Goal: Information Seeking & Learning: Learn about a topic

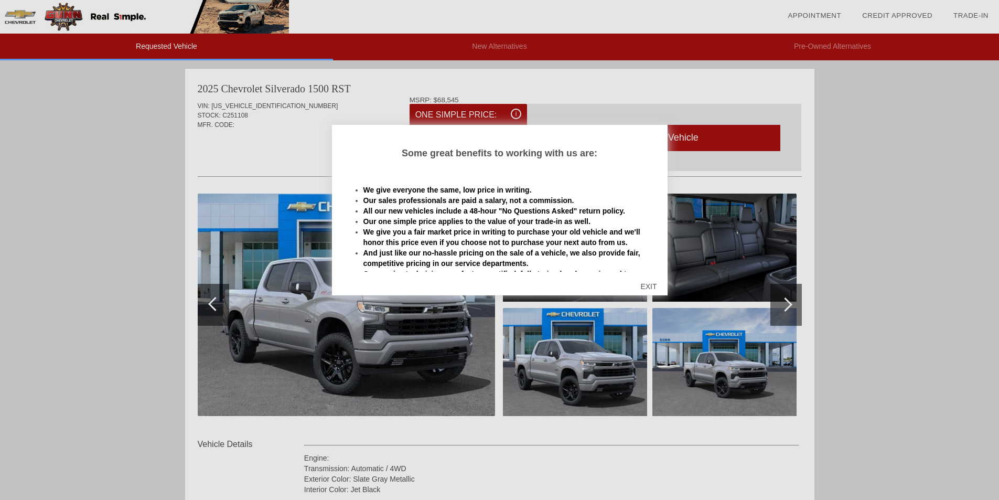
scroll to position [158, 0]
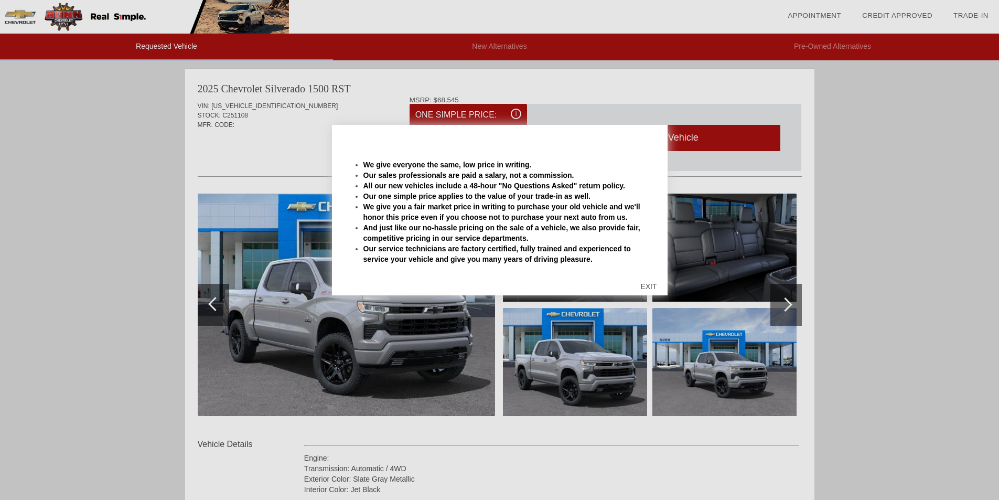
click at [642, 284] on div "EXIT" at bounding box center [648, 286] width 37 height 31
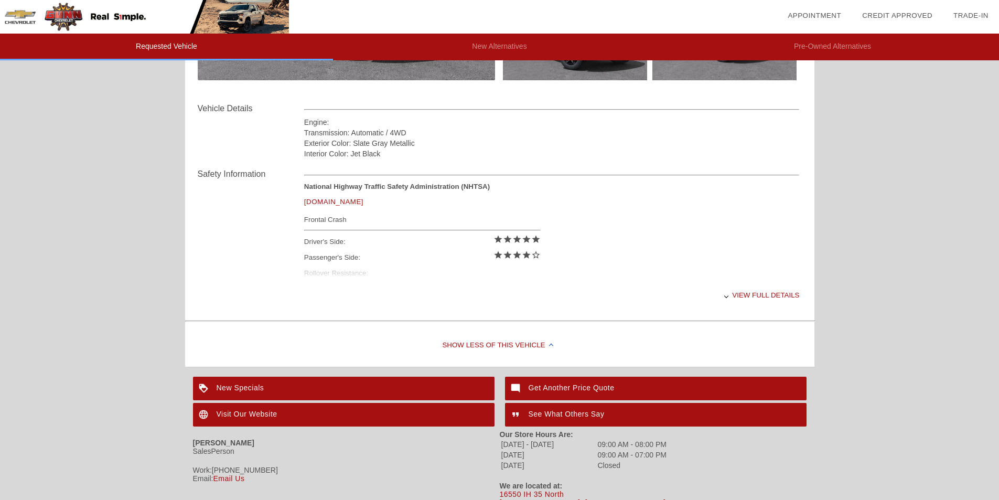
scroll to position [367, 0]
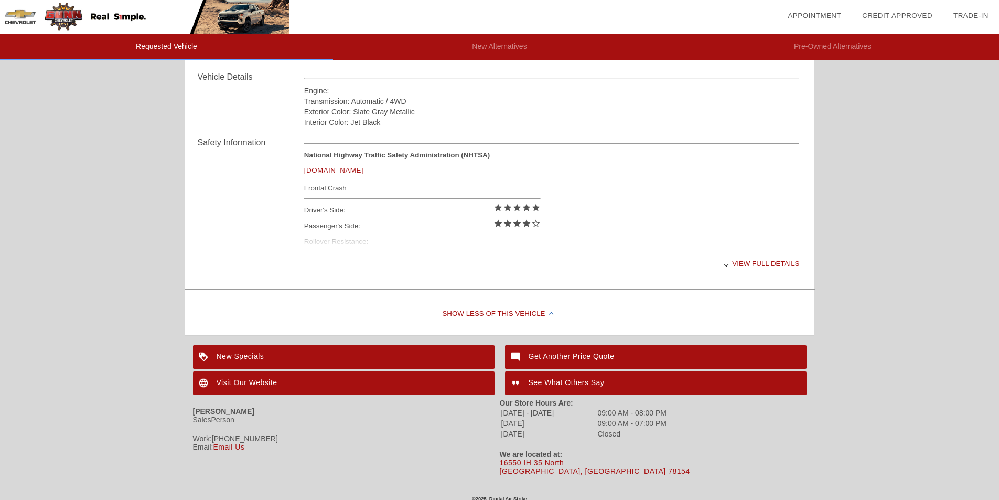
click at [737, 255] on div "View full details" at bounding box center [551, 264] width 495 height 26
click at [740, 261] on div "View less details" at bounding box center [551, 264] width 495 height 26
click at [747, 261] on div "View full details" at bounding box center [551, 264] width 495 height 26
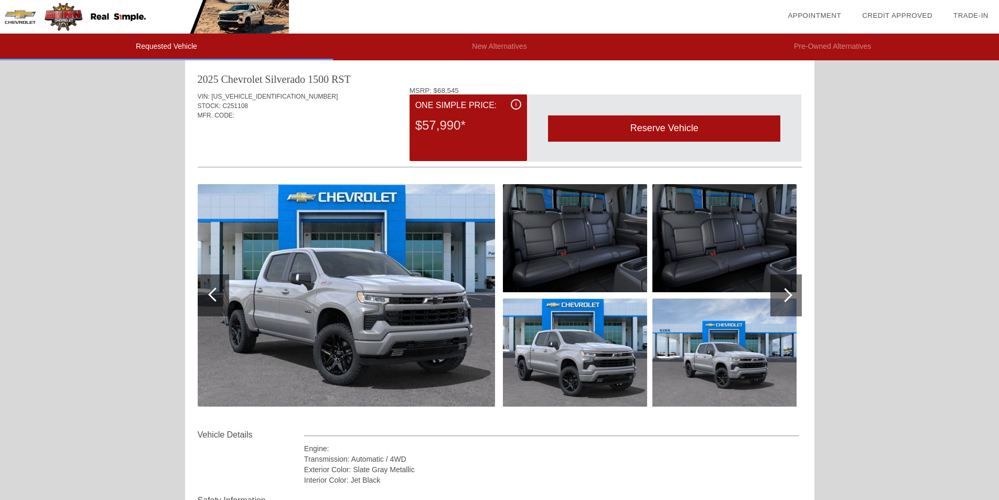
scroll to position [0, 0]
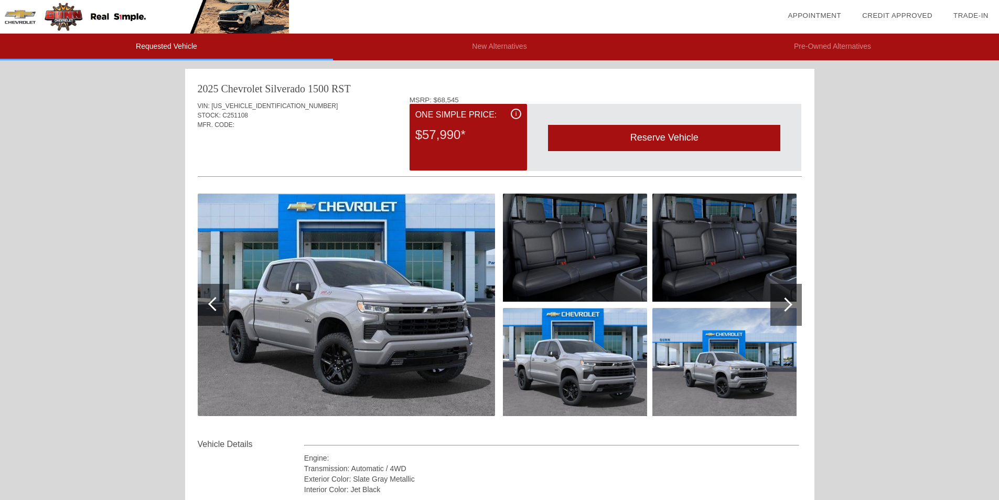
click at [303, 281] on img at bounding box center [346, 304] width 297 height 222
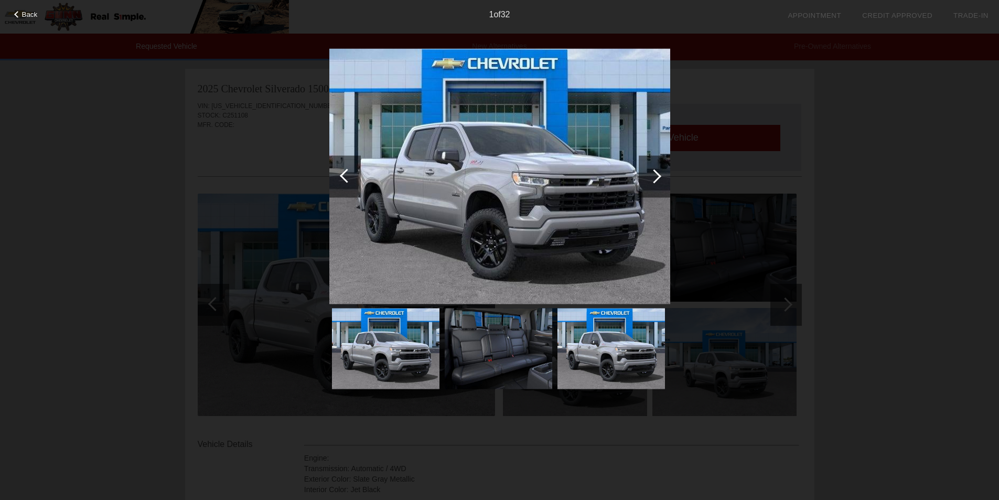
click at [656, 180] on div at bounding box center [654, 176] width 14 height 14
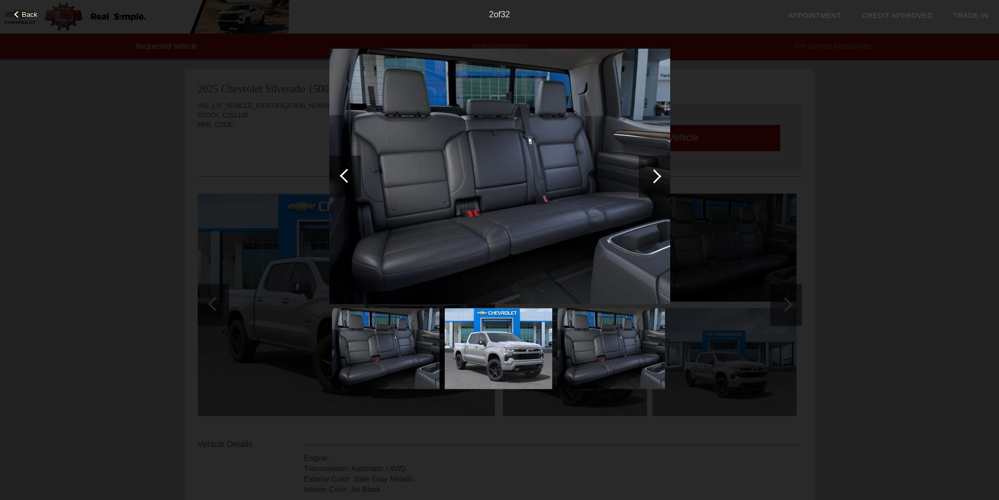
click at [657, 177] on div at bounding box center [654, 176] width 14 height 14
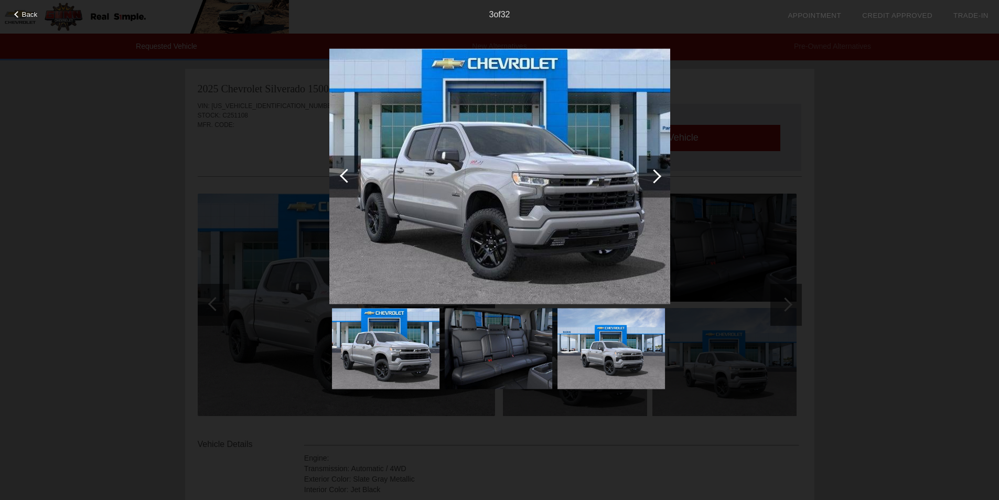
click at [657, 177] on div at bounding box center [654, 176] width 14 height 14
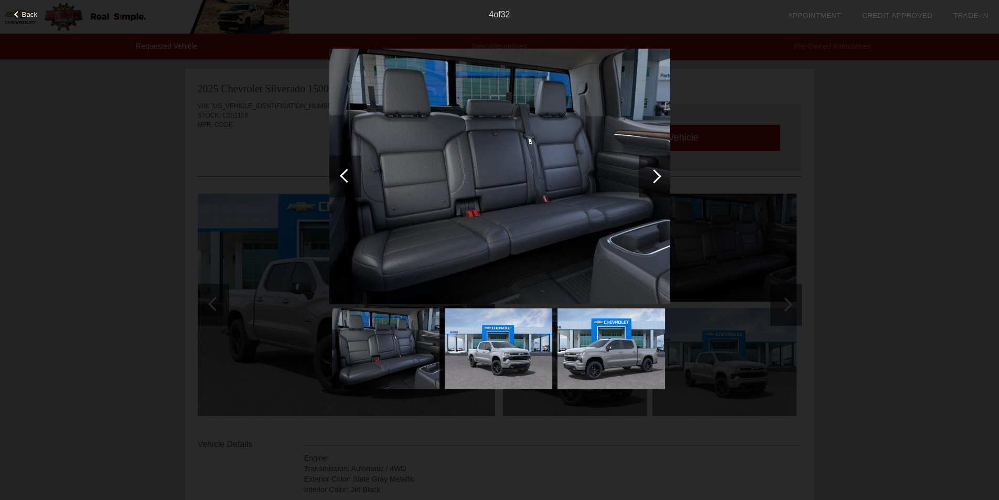
click at [657, 177] on div at bounding box center [654, 176] width 14 height 14
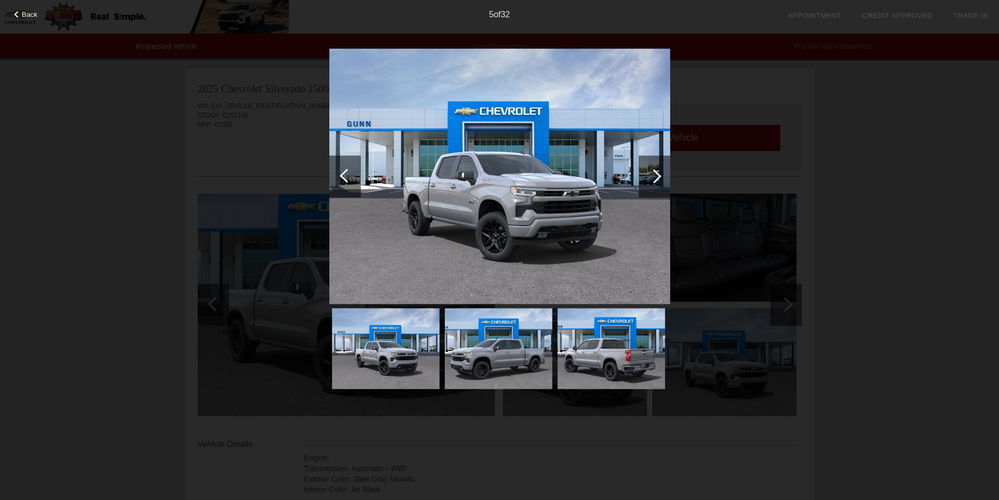
click at [657, 177] on div at bounding box center [654, 176] width 14 height 14
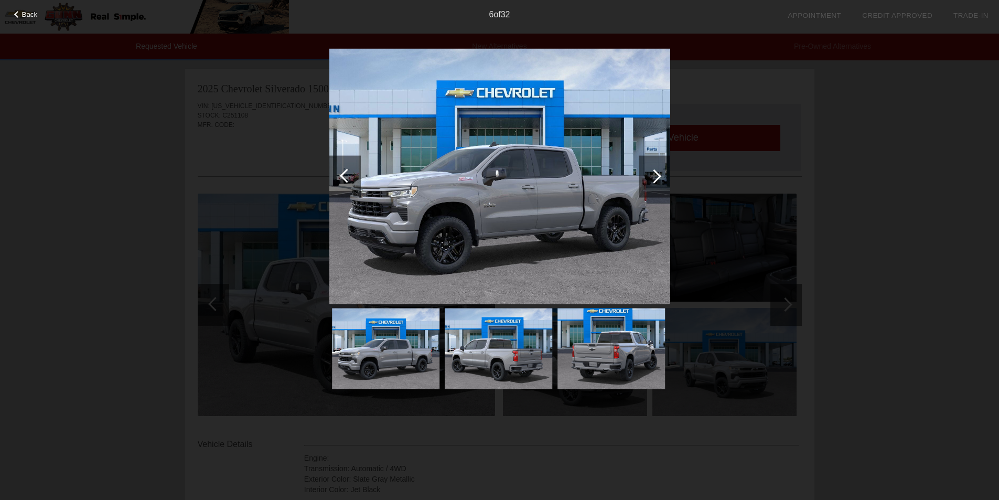
click at [657, 177] on div at bounding box center [654, 176] width 14 height 14
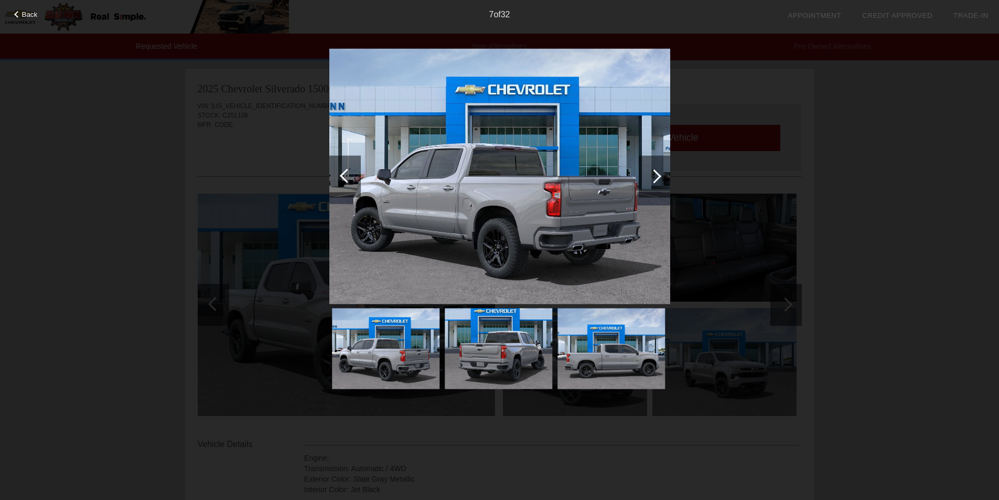
click at [657, 177] on div at bounding box center [654, 176] width 14 height 14
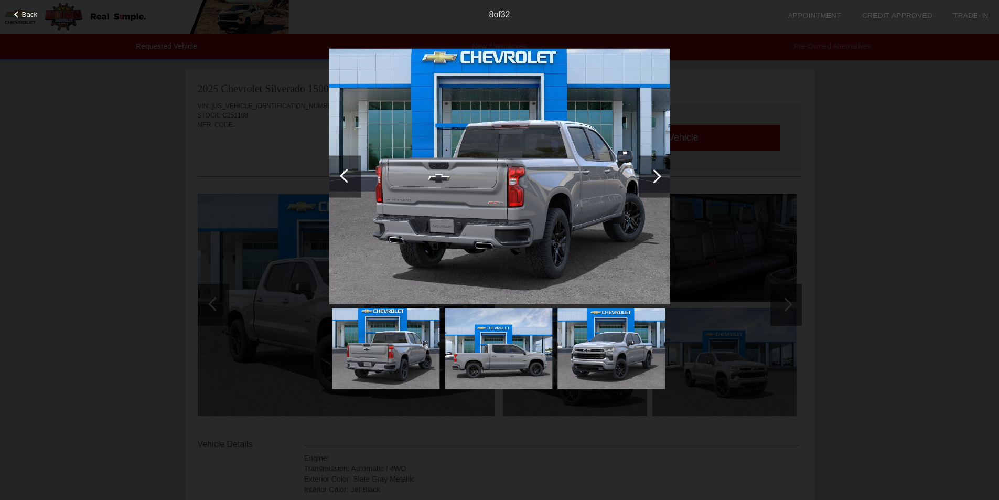
click at [657, 177] on div at bounding box center [654, 176] width 14 height 14
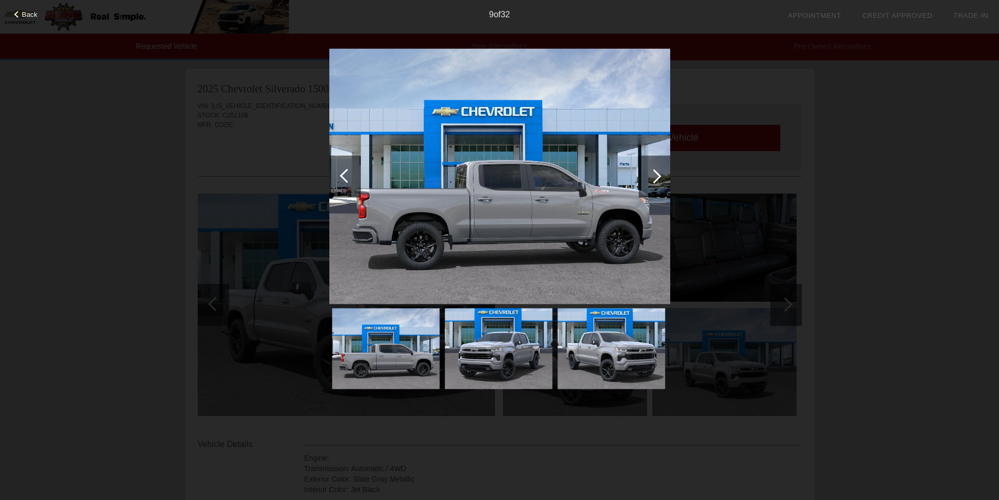
click at [657, 177] on div at bounding box center [654, 176] width 14 height 14
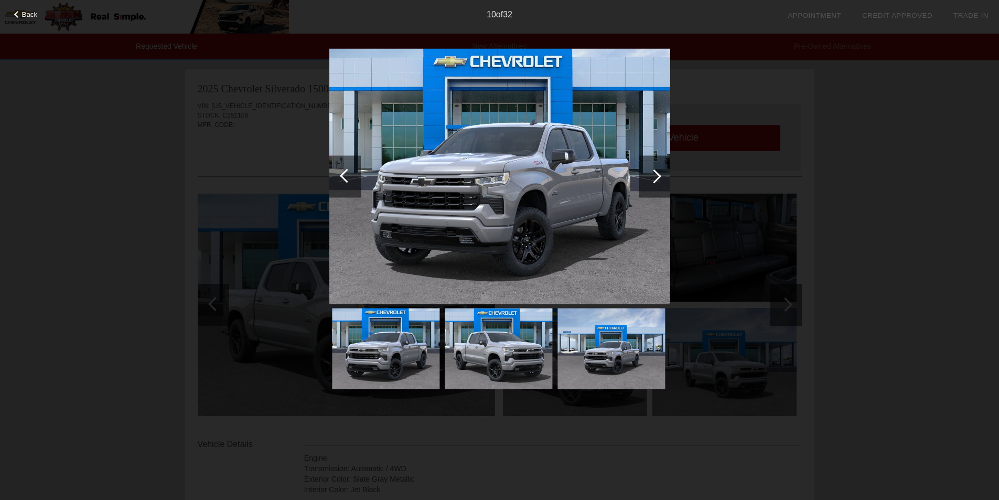
click at [657, 177] on div at bounding box center [654, 176] width 14 height 14
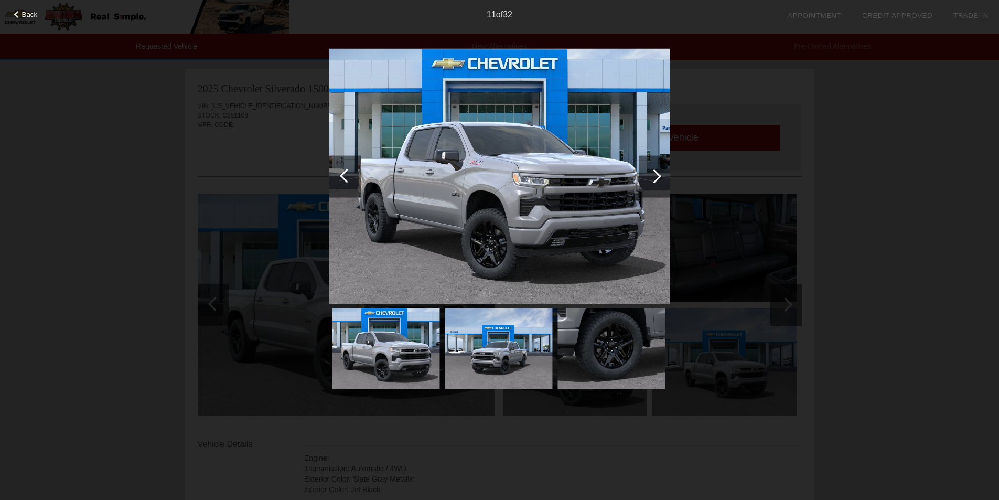
click at [657, 177] on div at bounding box center [654, 176] width 14 height 14
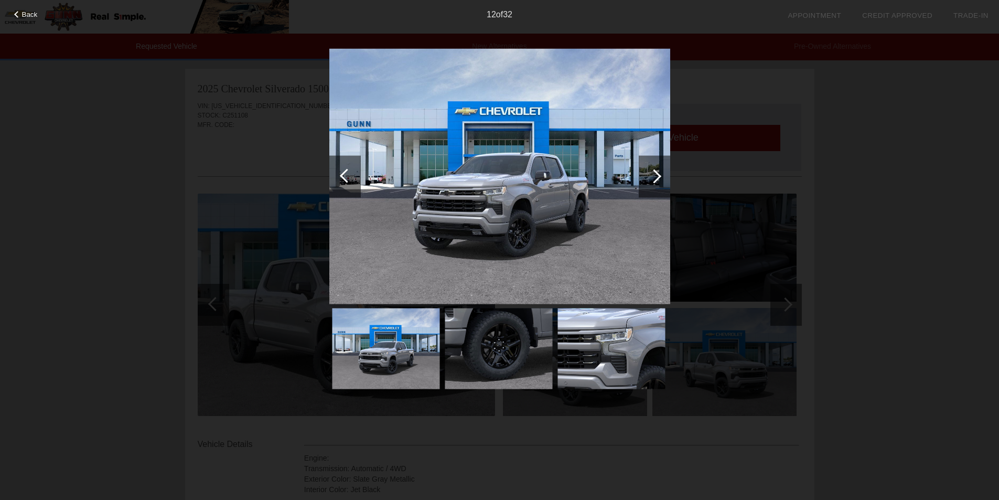
click at [657, 177] on div at bounding box center [654, 176] width 14 height 14
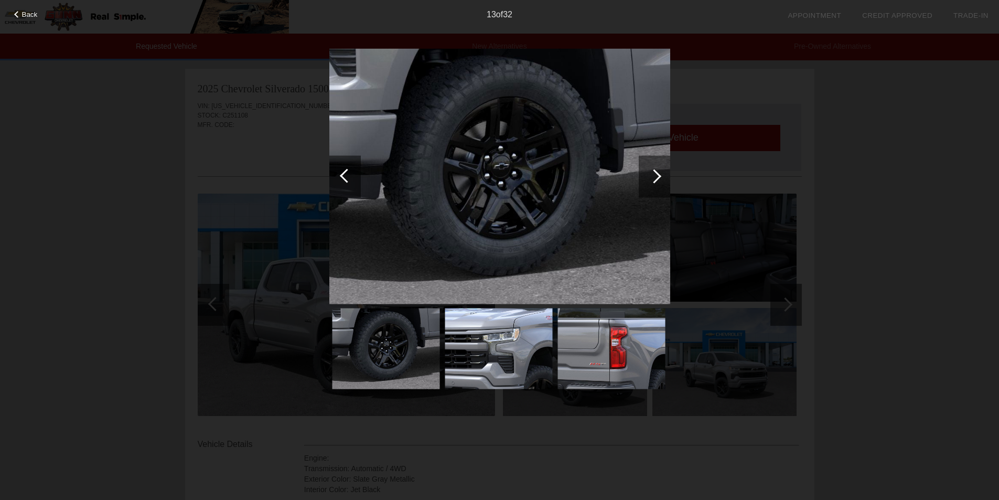
click at [657, 177] on div at bounding box center [654, 176] width 14 height 14
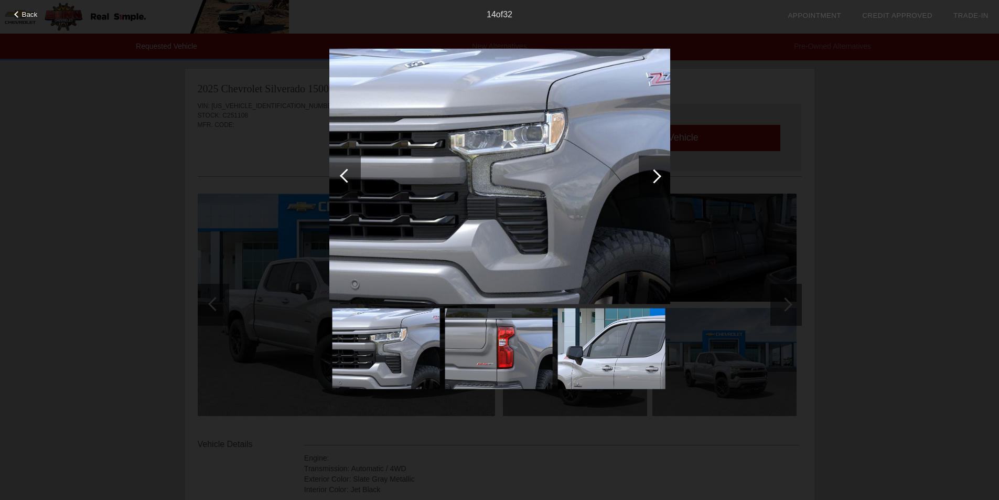
click at [657, 177] on div at bounding box center [654, 176] width 14 height 14
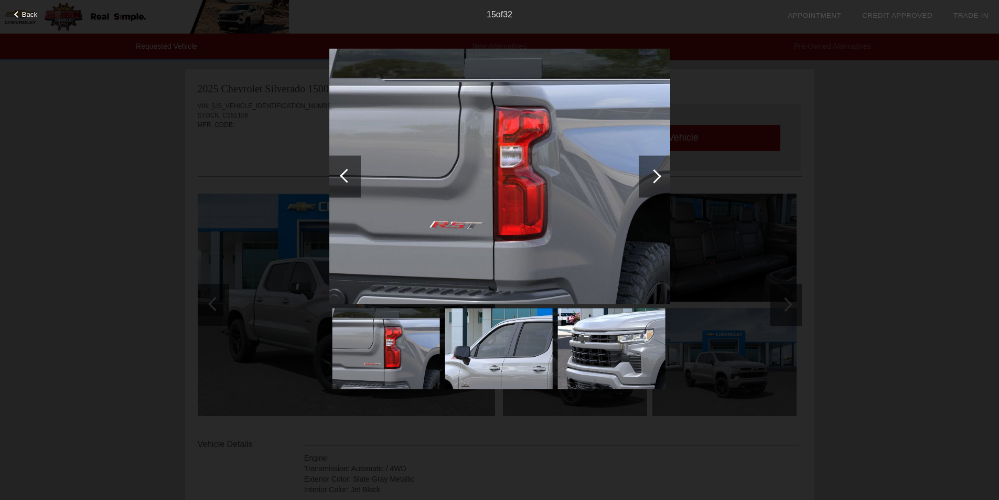
click at [657, 177] on div at bounding box center [654, 176] width 14 height 14
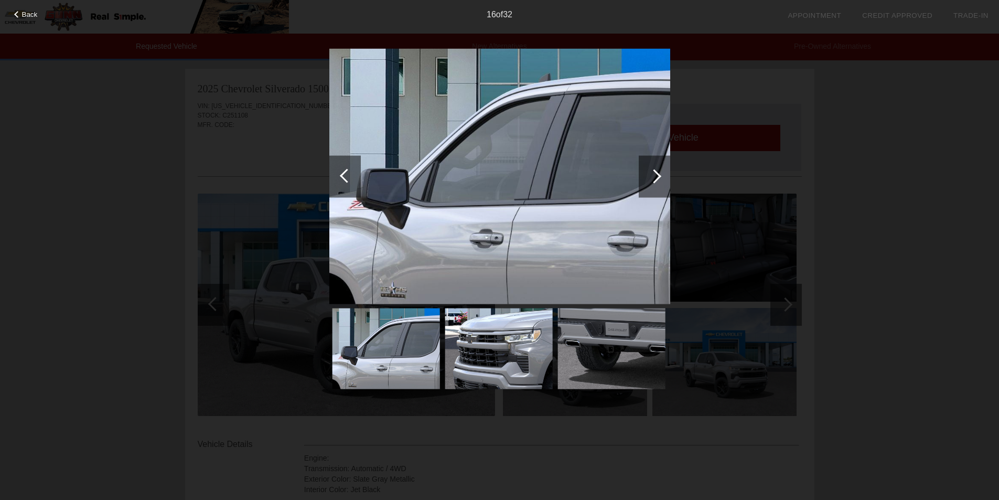
click at [657, 177] on div at bounding box center [654, 176] width 14 height 14
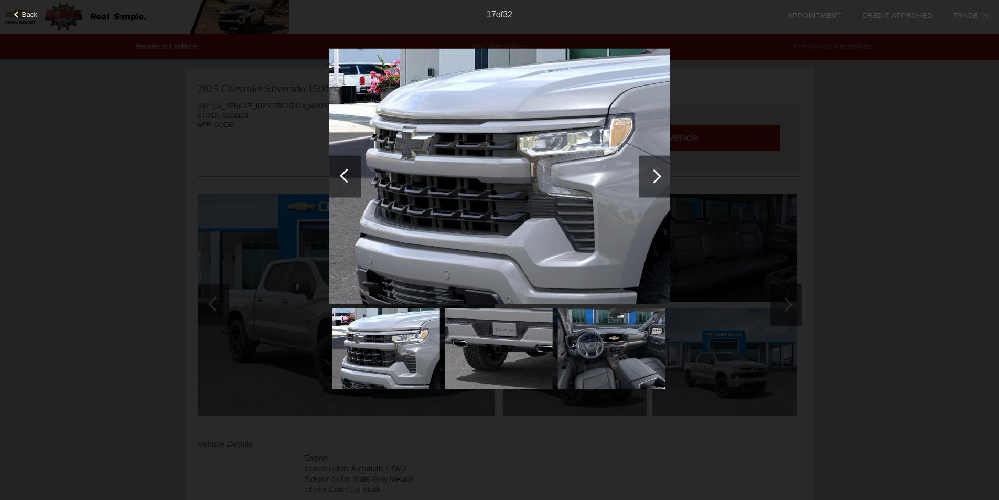
click at [657, 177] on div at bounding box center [654, 176] width 14 height 14
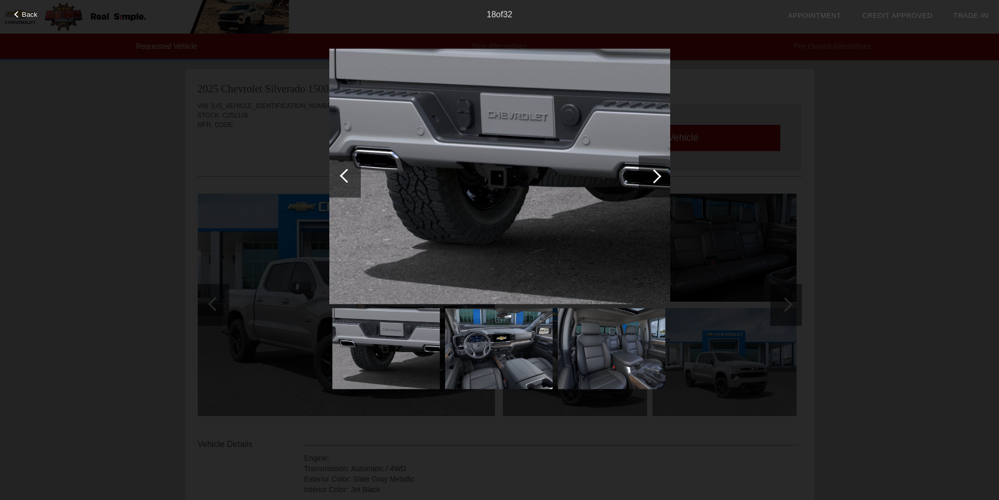
click at [657, 177] on div at bounding box center [654, 176] width 14 height 14
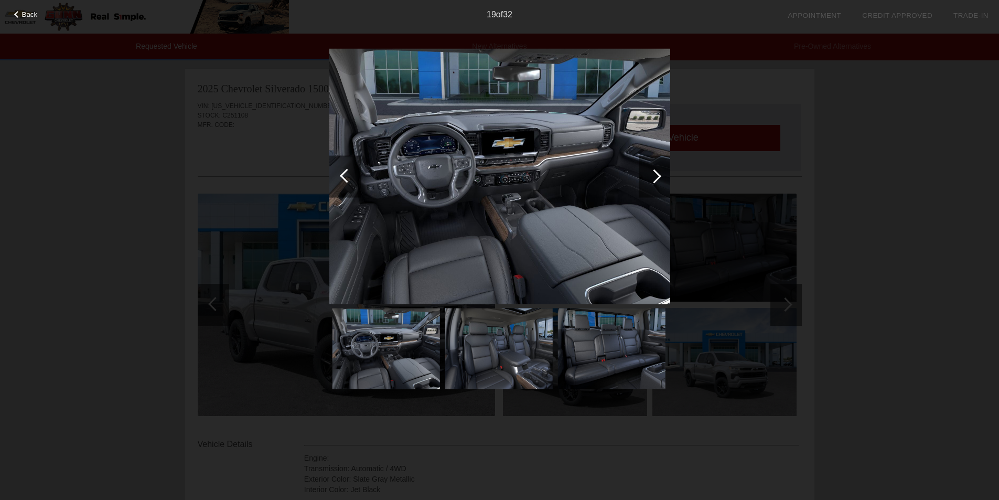
click at [657, 177] on div at bounding box center [654, 176] width 14 height 14
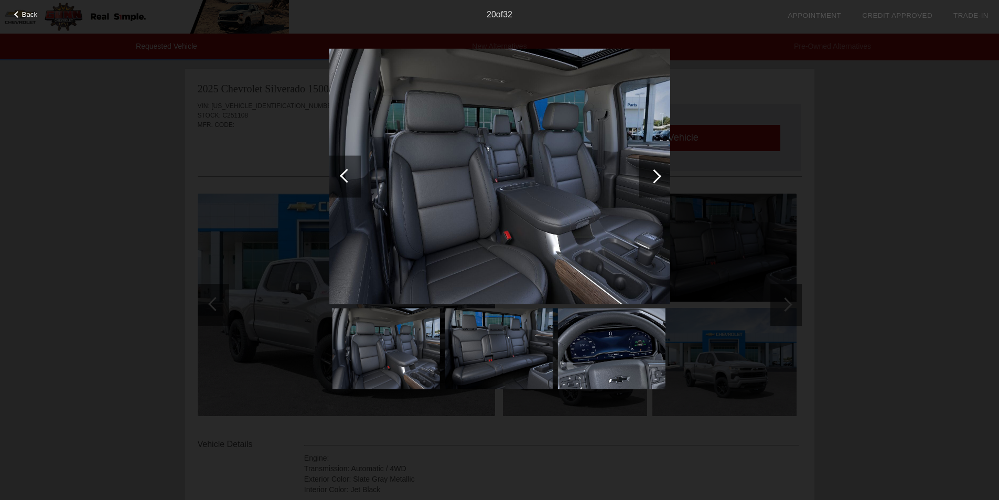
click at [657, 177] on div at bounding box center [654, 176] width 14 height 14
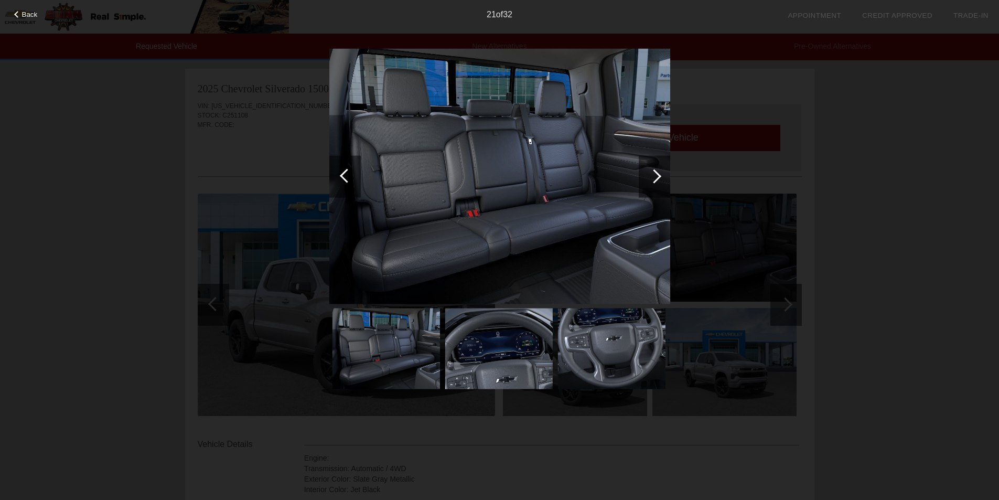
click at [657, 177] on div at bounding box center [654, 176] width 14 height 14
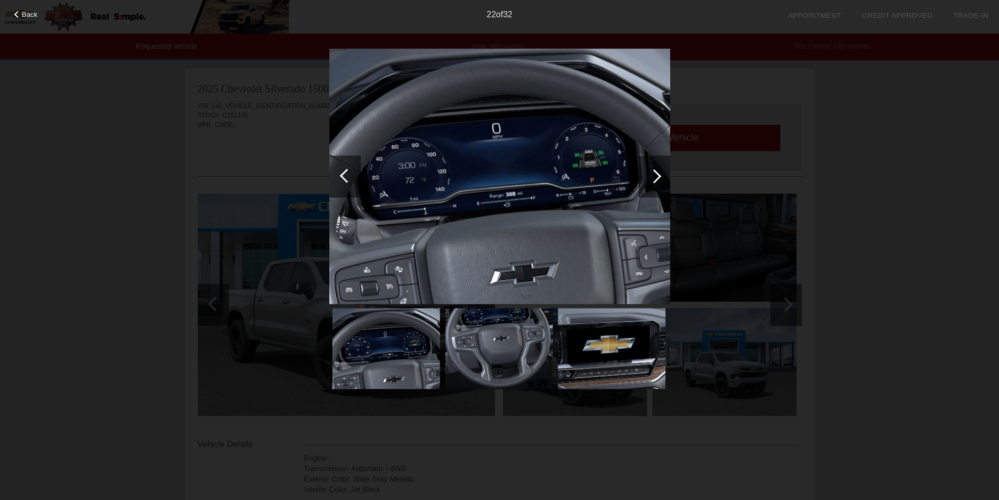
click at [657, 177] on div at bounding box center [654, 176] width 14 height 14
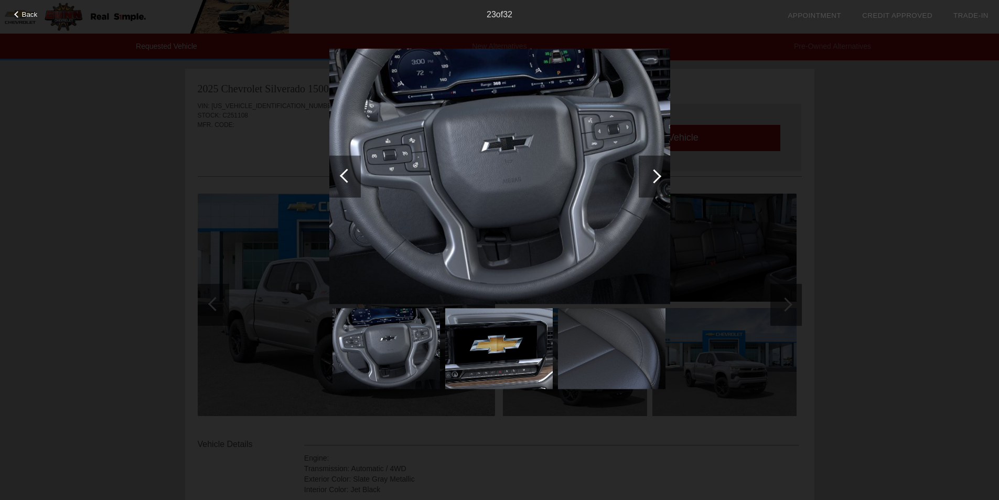
click at [657, 177] on div at bounding box center [654, 176] width 14 height 14
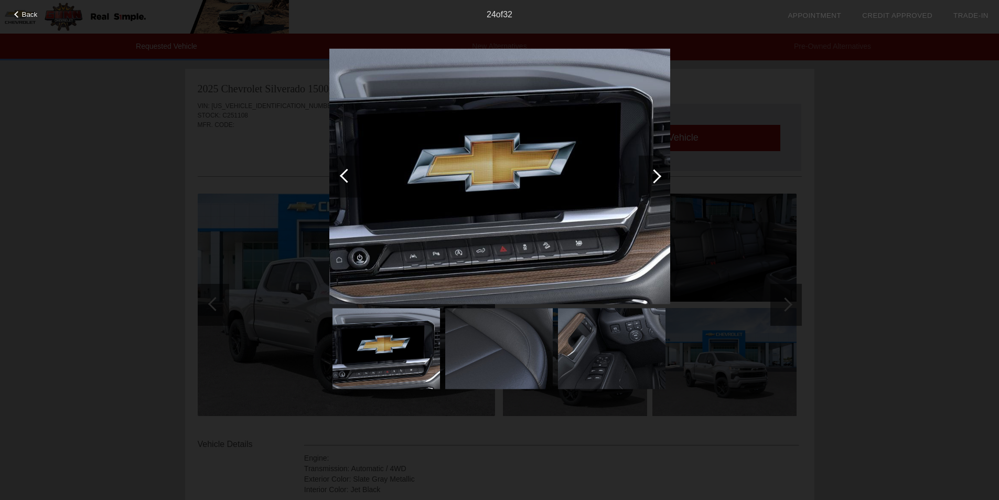
click at [657, 177] on div at bounding box center [654, 176] width 14 height 14
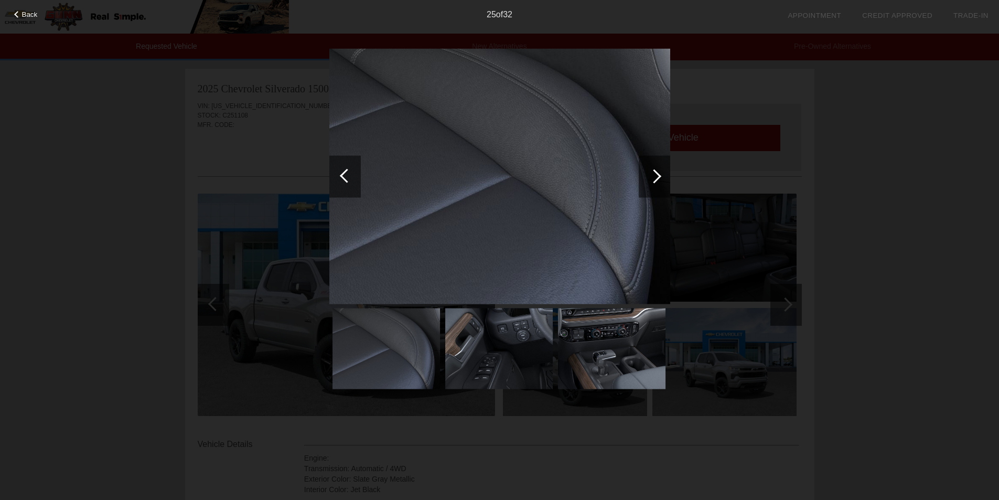
click at [657, 177] on div at bounding box center [654, 176] width 14 height 14
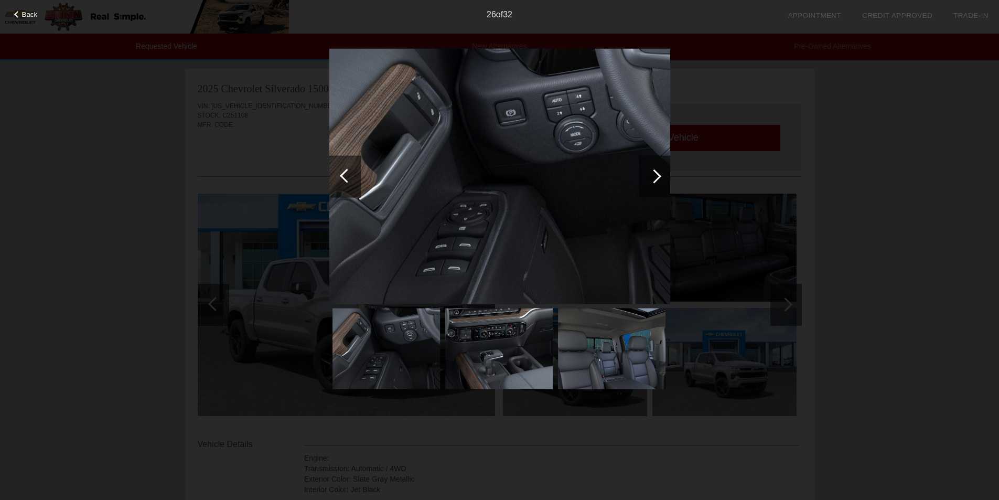
click at [657, 177] on div at bounding box center [654, 176] width 14 height 14
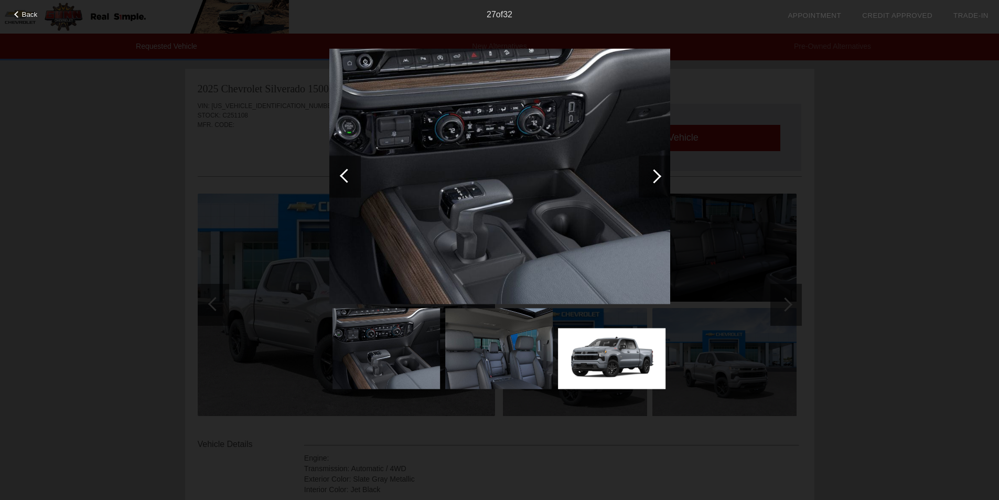
click at [653, 166] on div at bounding box center [654, 176] width 31 height 42
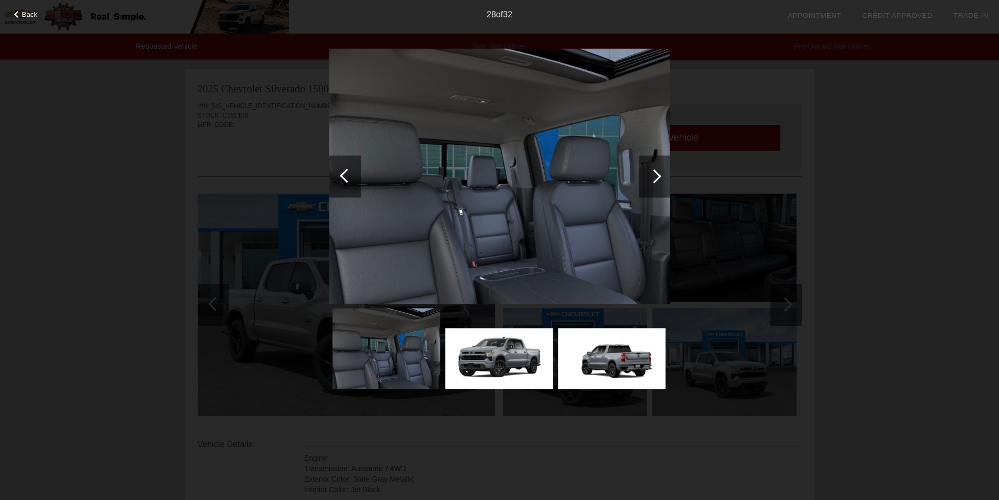
click at [653, 166] on div at bounding box center [654, 176] width 31 height 42
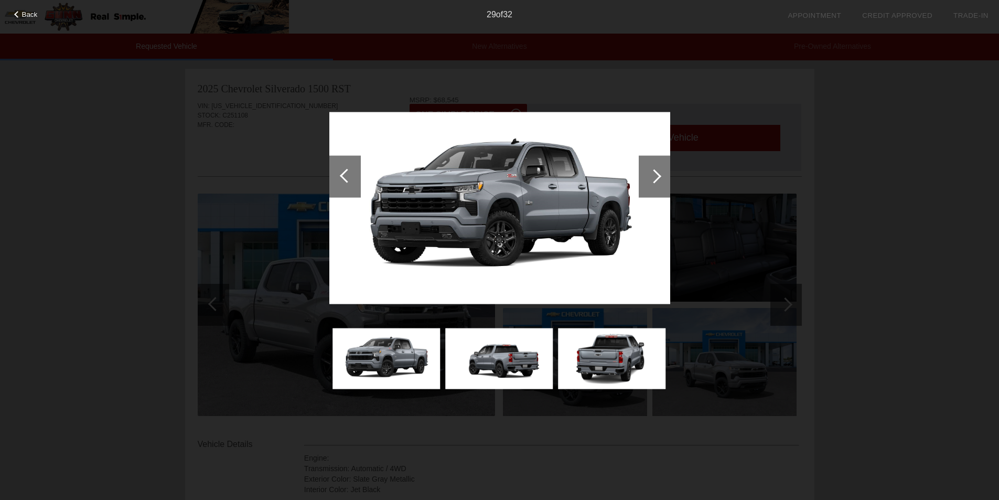
click at [28, 15] on span "Back" at bounding box center [30, 14] width 16 height 8
